Goal: Transaction & Acquisition: Purchase product/service

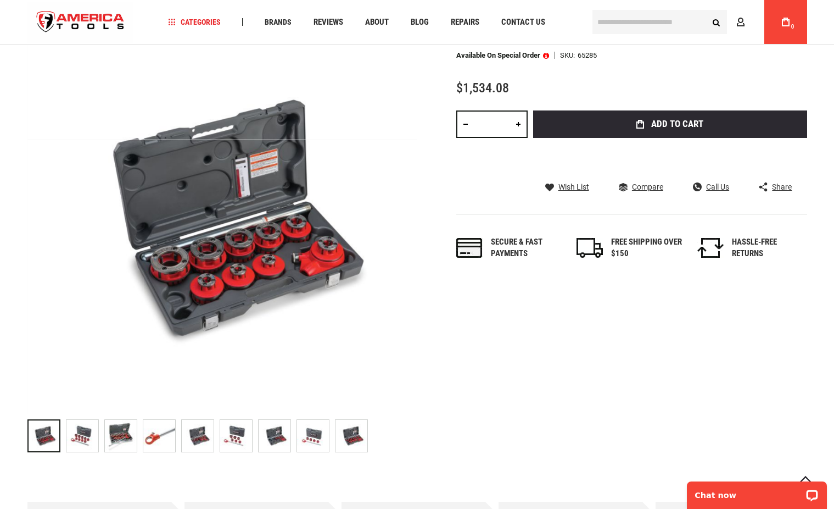
scroll to position [168, 0]
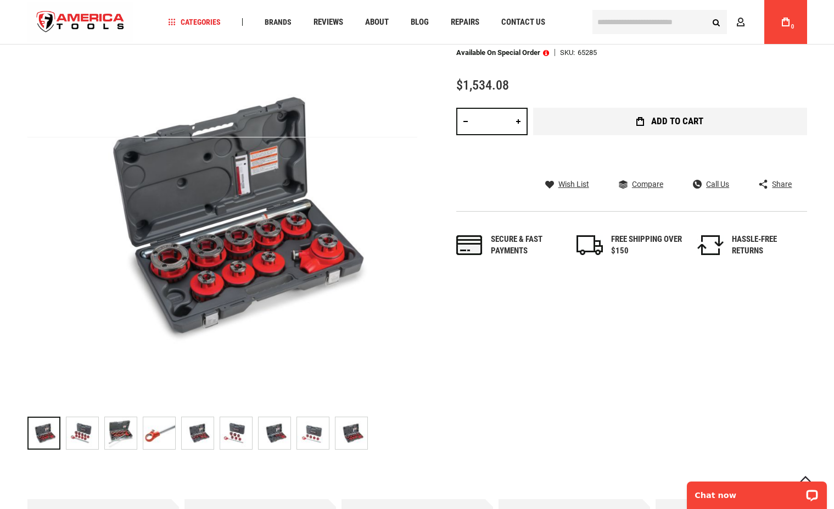
click at [690, 126] on span "Add to Cart" at bounding box center [677, 120] width 52 height 9
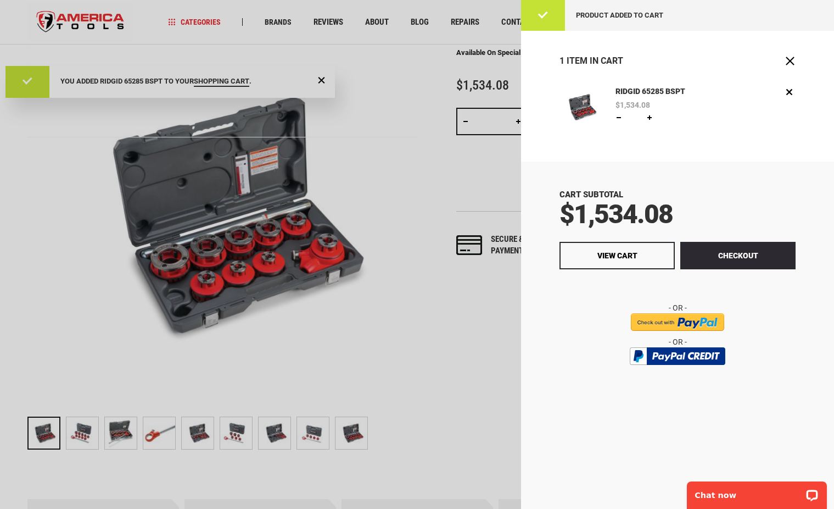
scroll to position [0, 0]
click at [639, 265] on link "View Cart" at bounding box center [617, 255] width 115 height 27
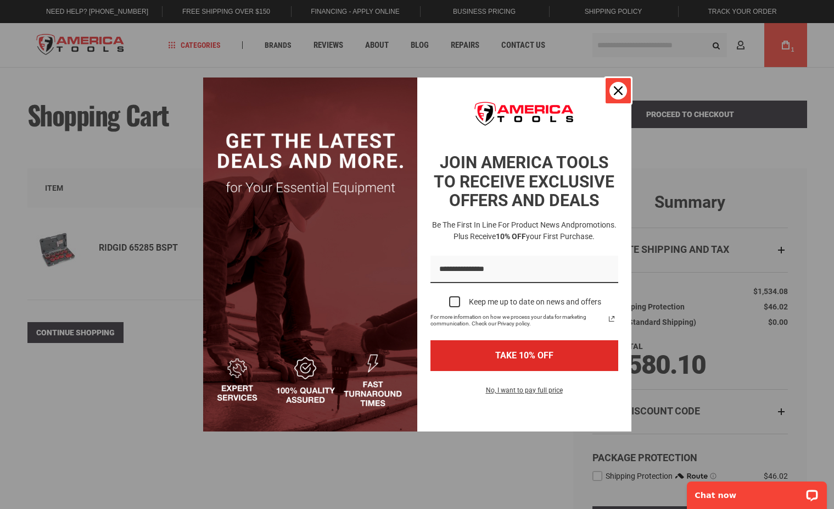
click at [618, 97] on div "Close" at bounding box center [619, 91] width 18 height 18
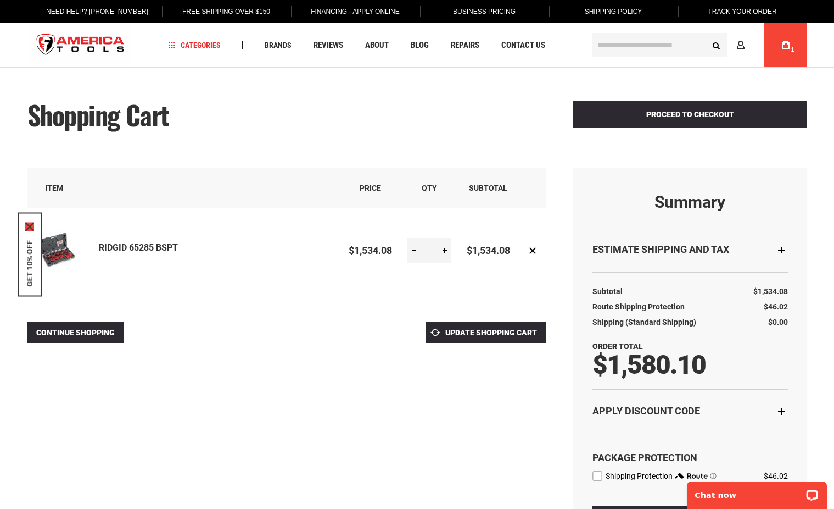
click at [27, 225] on icon "close icon" at bounding box center [29, 226] width 9 height 9
